Goal: Task Accomplishment & Management: Use online tool/utility

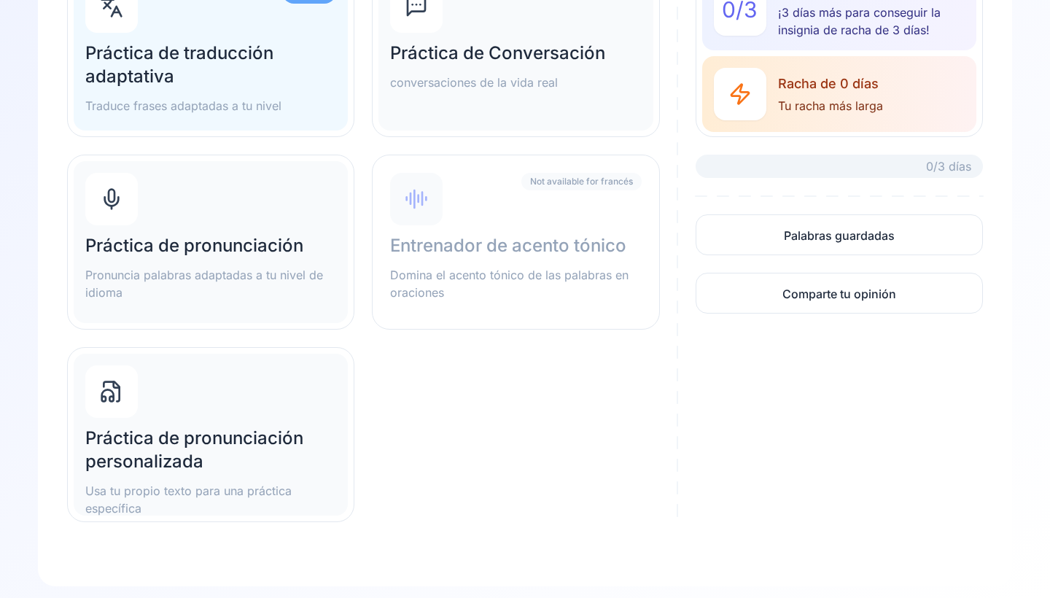
scroll to position [216, 0]
click at [246, 398] on div "Práctica de pronunciación personalizada Usa tu propio texto para una práctica e…" at bounding box center [211, 435] width 274 height 162
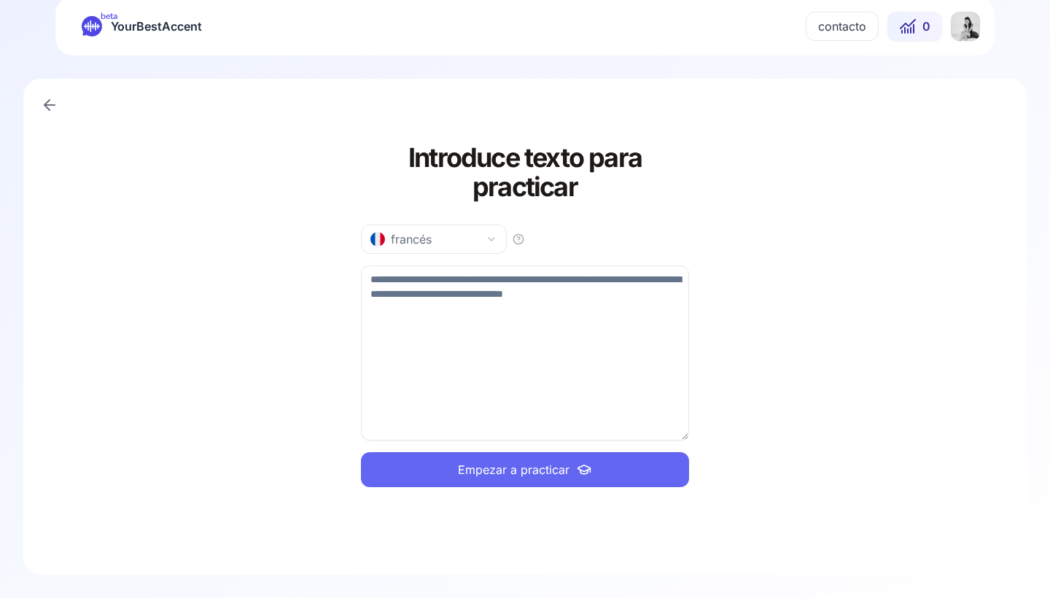
scroll to position [15, 0]
click at [483, 302] on textarea at bounding box center [525, 352] width 328 height 175
paste textarea "**********"
type textarea "**********"
click at [479, 467] on span "Empezar a practicar" at bounding box center [514, 469] width 112 height 17
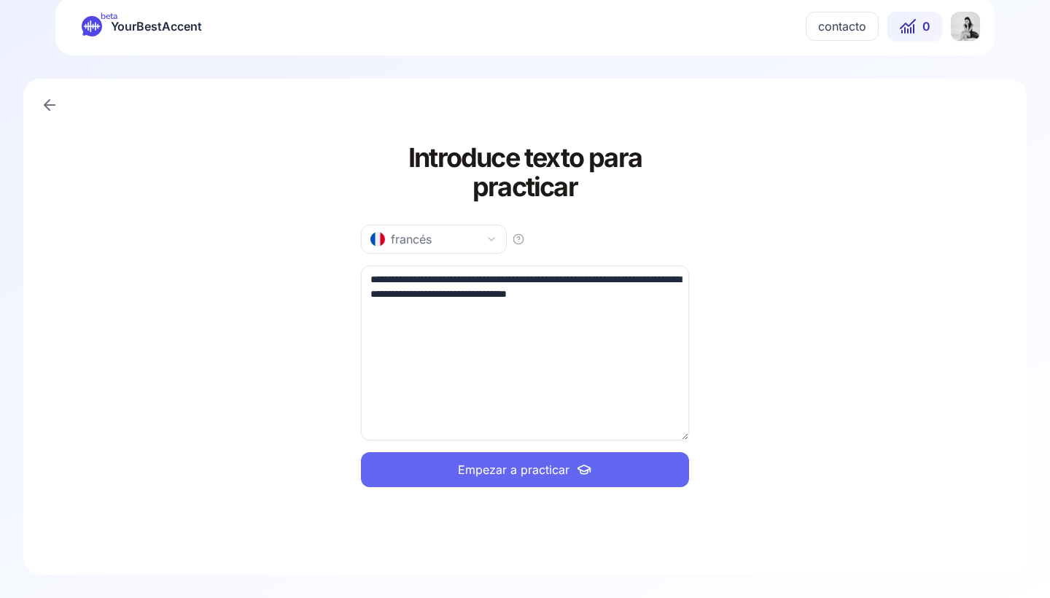
scroll to position [0, 0]
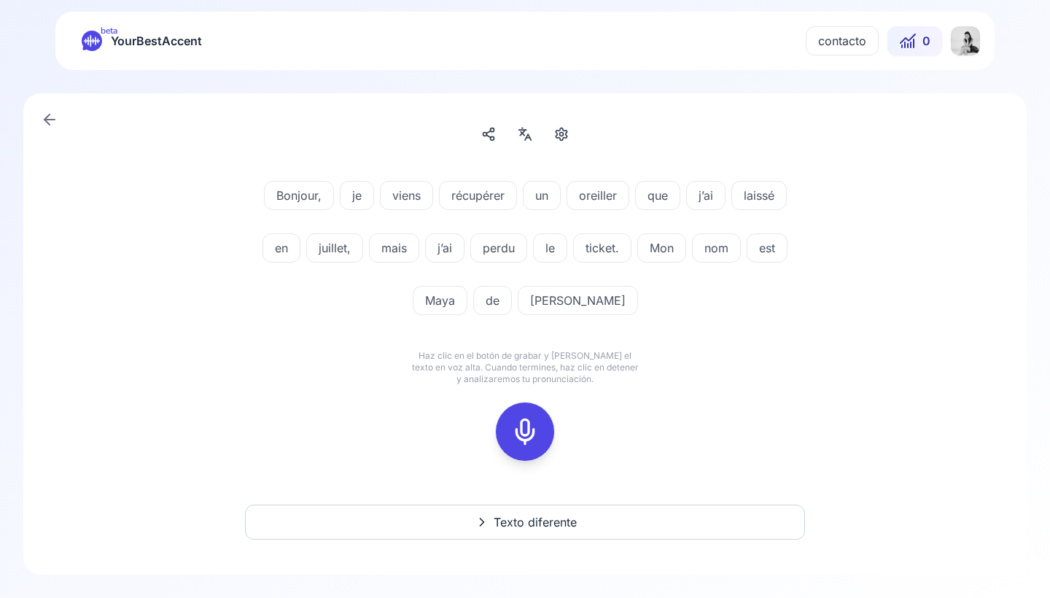
click at [642, 399] on div "Bonjour, je viens récupérer un oreiller que j’ai laissé en juillet, mais j’ai p…" at bounding box center [524, 320] width 933 height 315
click at [512, 443] on icon at bounding box center [524, 431] width 29 height 29
click at [524, 433] on icon at bounding box center [524, 431] width 29 height 29
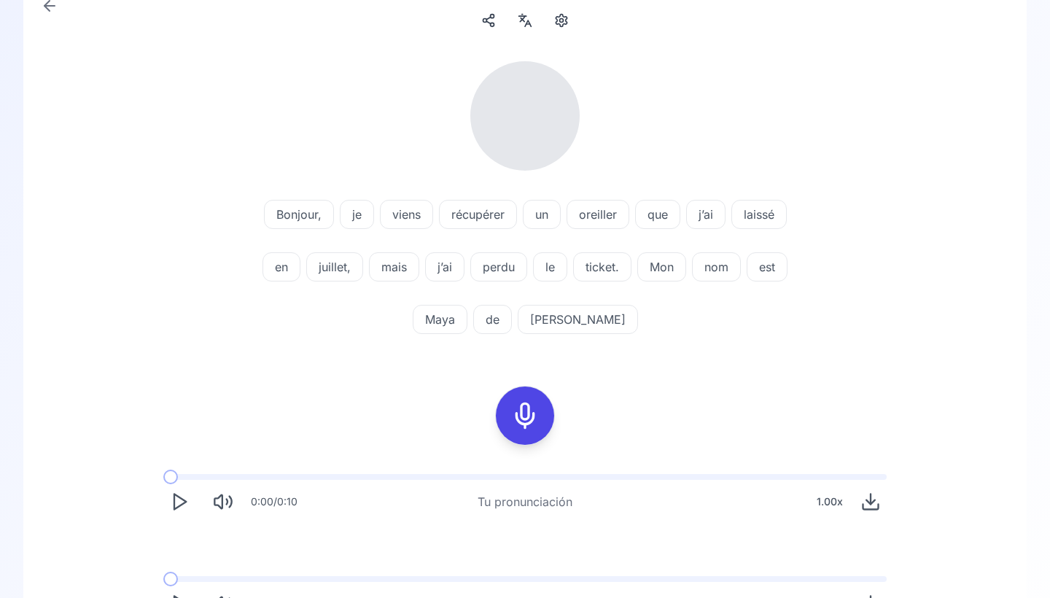
scroll to position [141, 0]
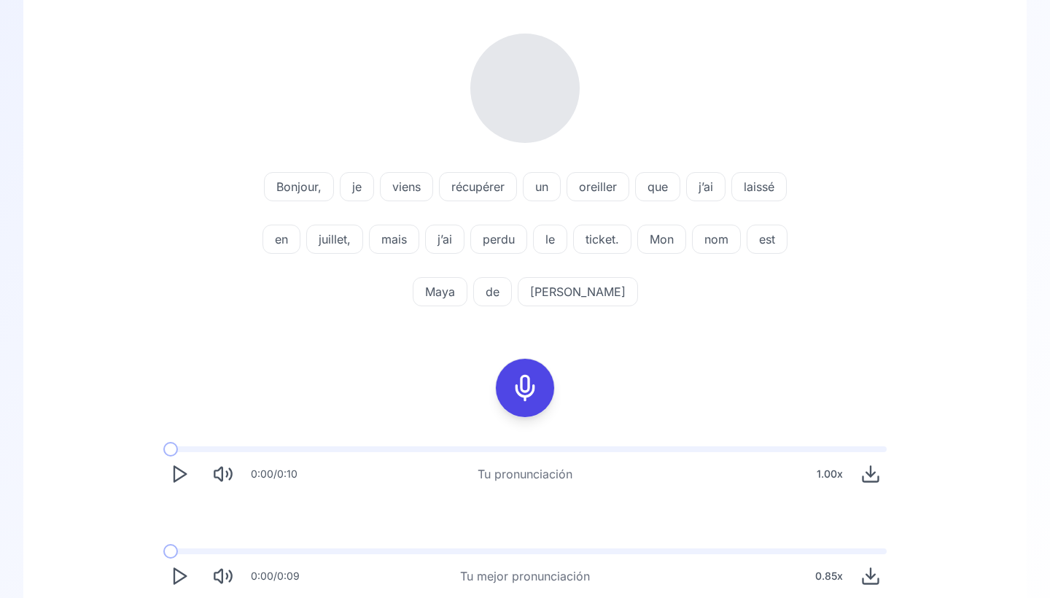
click at [177, 568] on icon "Play" at bounding box center [179, 576] width 20 height 20
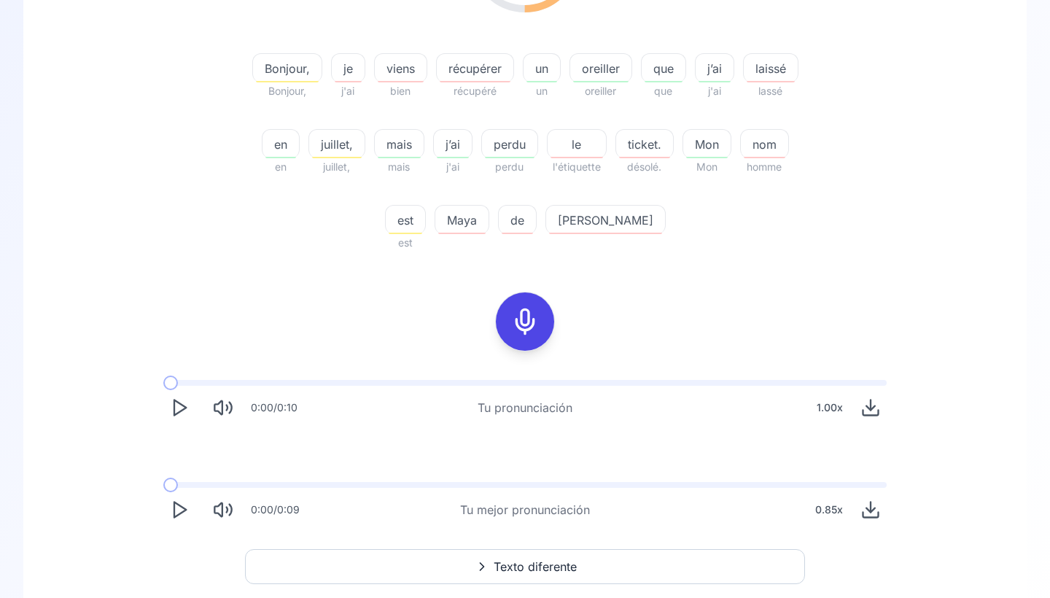
scroll to position [273, 0]
click at [174, 507] on polygon "Play" at bounding box center [180, 509] width 12 height 15
click at [188, 509] on icon "Pause" at bounding box center [179, 509] width 20 height 20
click at [188, 509] on icon "Play" at bounding box center [179, 509] width 20 height 20
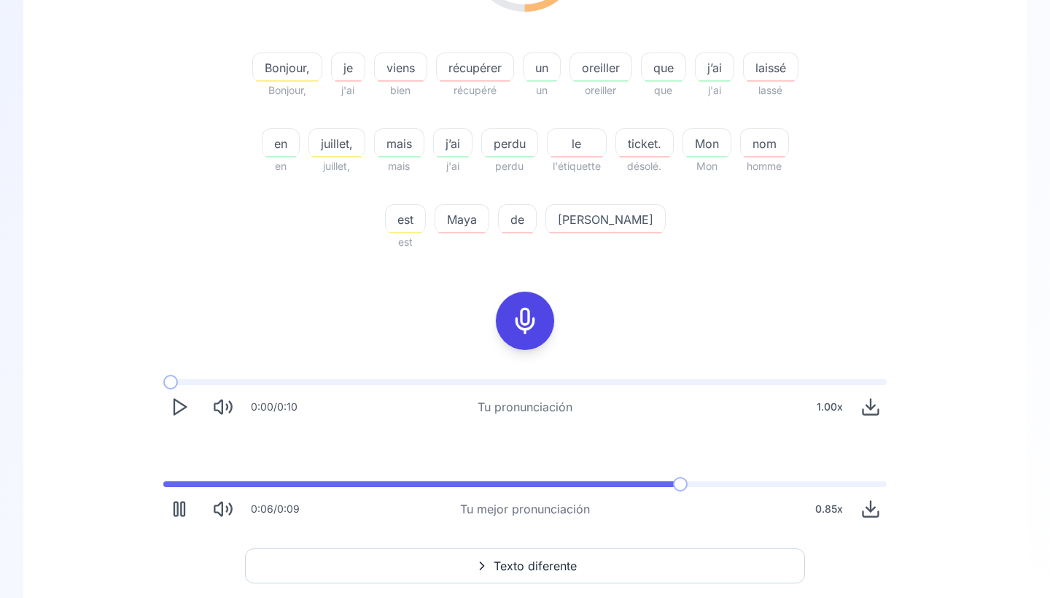
click at [188, 509] on icon "Pause" at bounding box center [179, 509] width 20 height 20
